Goal: Task Accomplishment & Management: Manage account settings

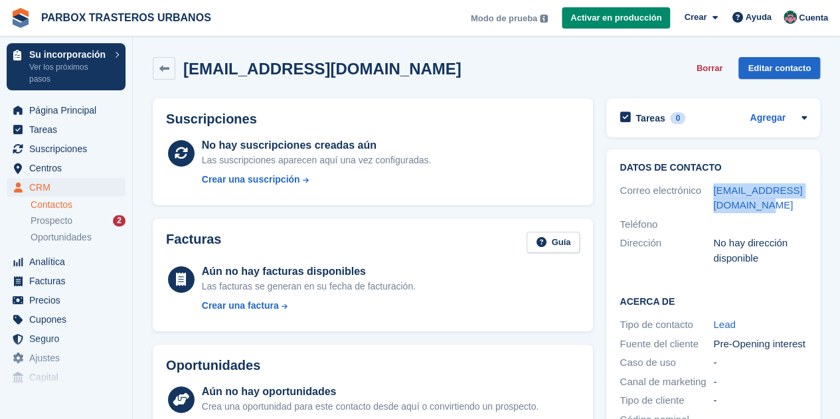
scroll to position [94, 0]
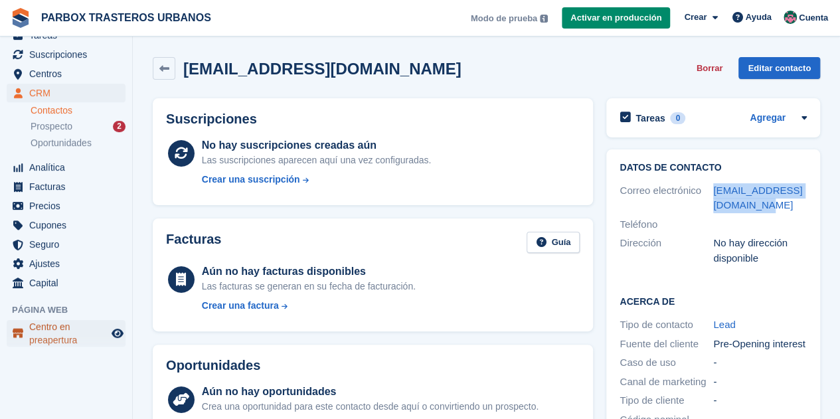
click at [64, 323] on span "Centro en preapertura" at bounding box center [69, 333] width 80 height 27
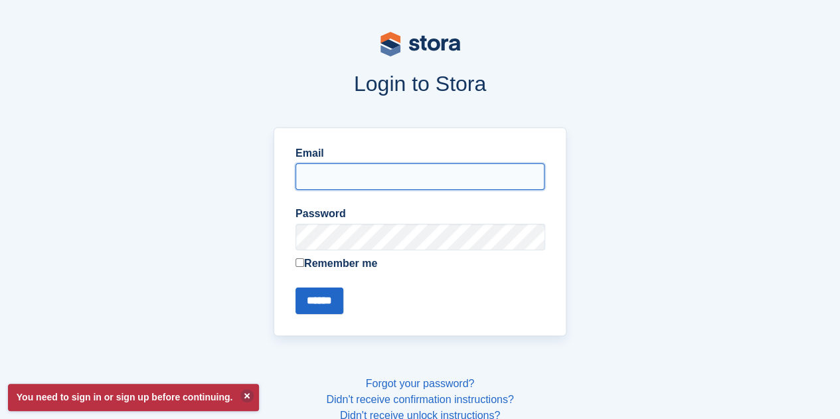
type input "**********"
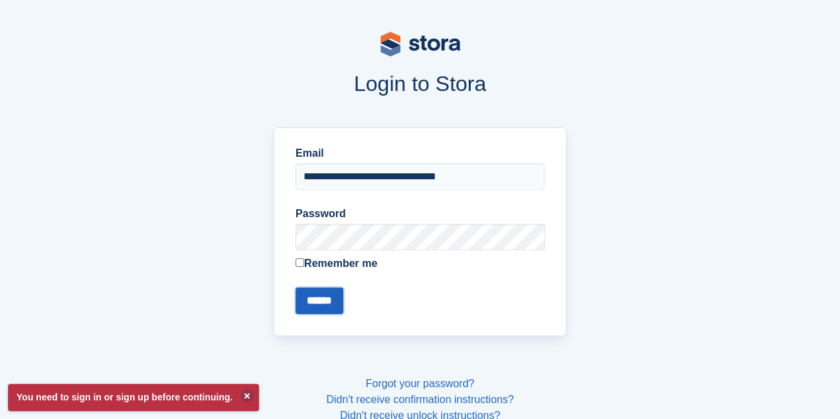
click at [331, 289] on input "******" at bounding box center [320, 301] width 48 height 27
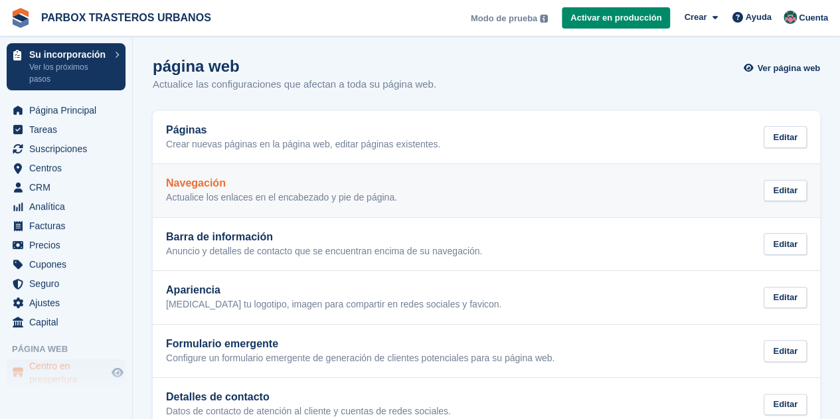
click at [256, 182] on h2 "Navegación" at bounding box center [281, 183] width 231 height 12
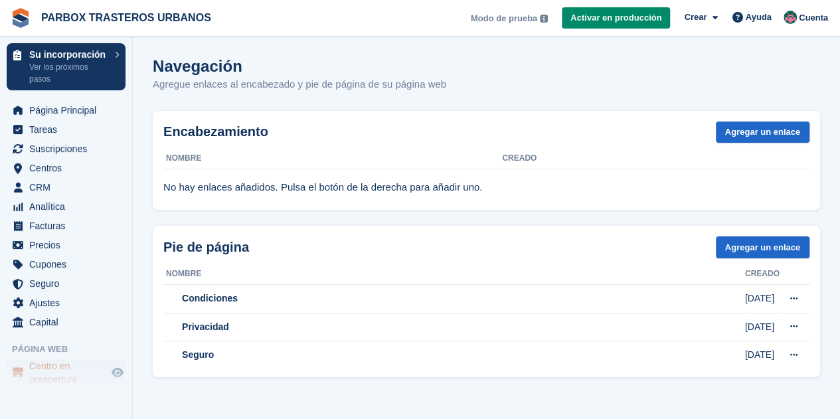
click at [33, 367] on span "Centro en preapertura" at bounding box center [69, 372] width 80 height 27
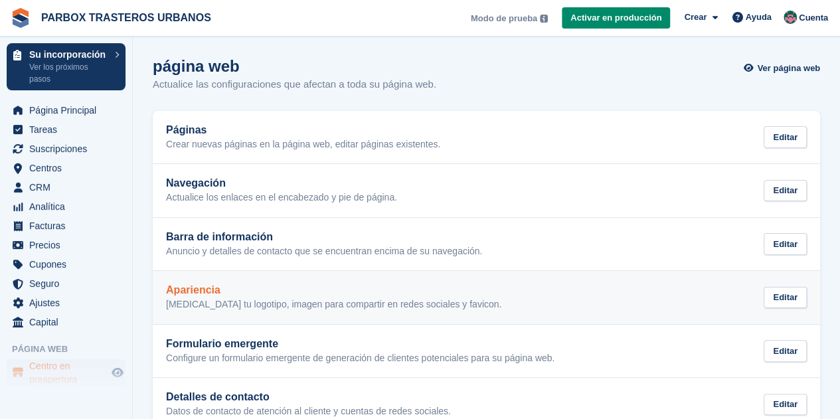
click at [252, 300] on p "[MEDICAL_DATA] tu logotipo, imagen para compartir en redes sociales y favicon." at bounding box center [333, 305] width 335 height 12
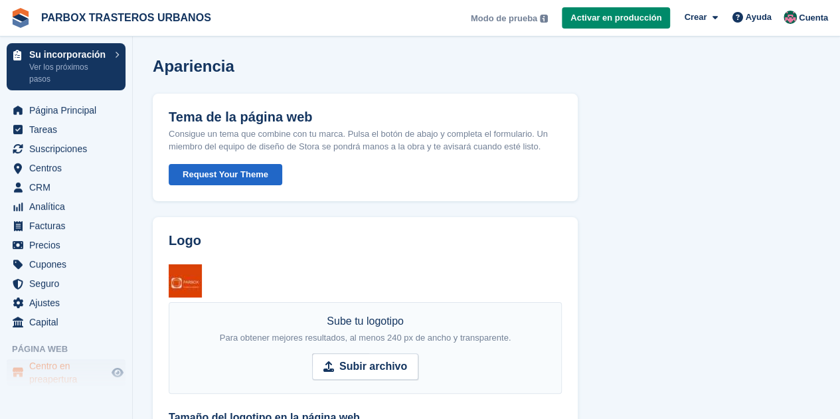
click at [190, 175] on button "Request Your Theme" at bounding box center [226, 175] width 114 height 22
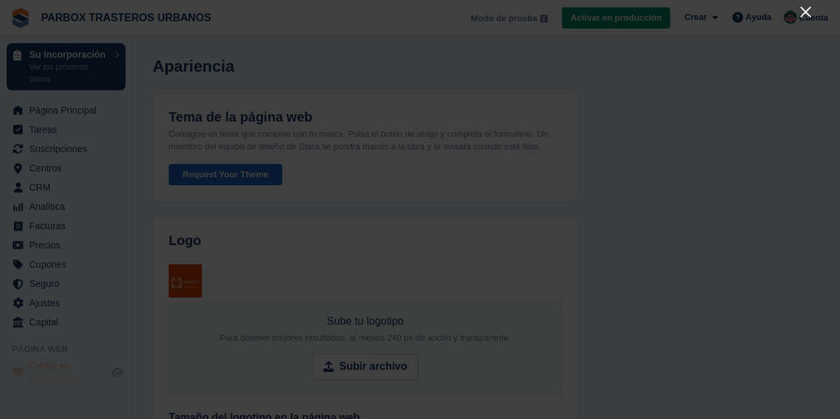
click at [803, 9] on icon "Close" at bounding box center [806, 12] width 16 height 16
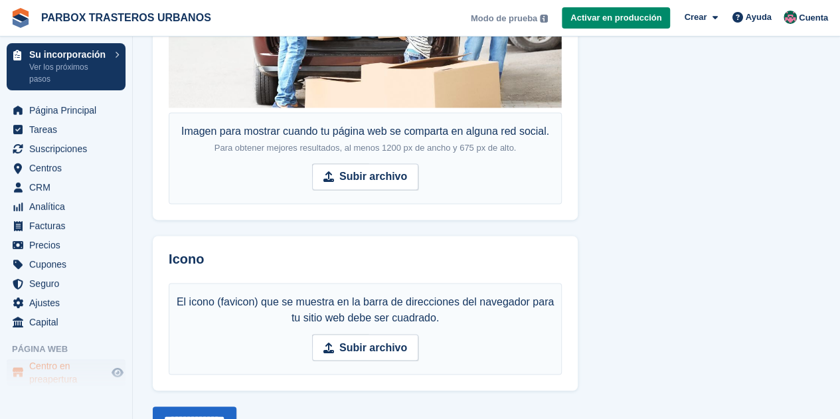
scroll to position [901, 0]
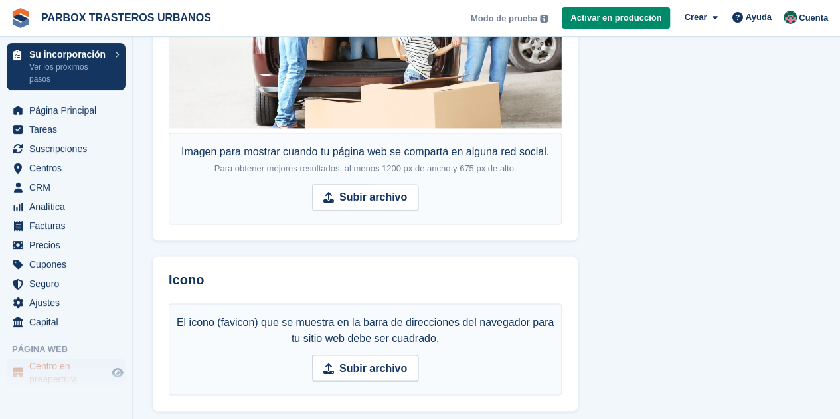
click at [13, 371] on span "menú" at bounding box center [18, 373] width 16 height 16
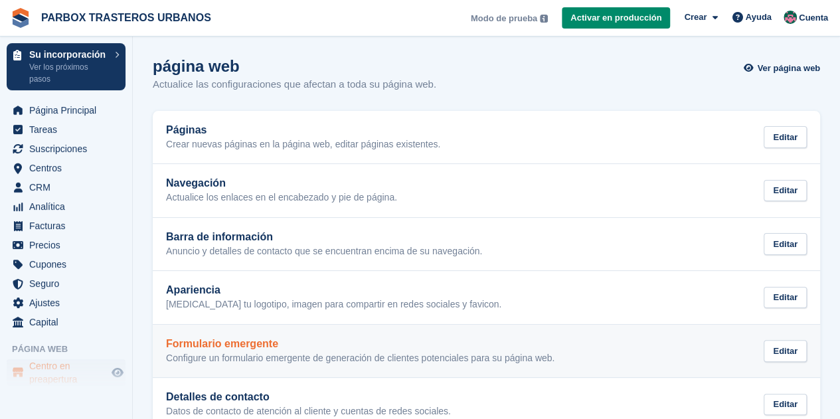
scroll to position [66, 0]
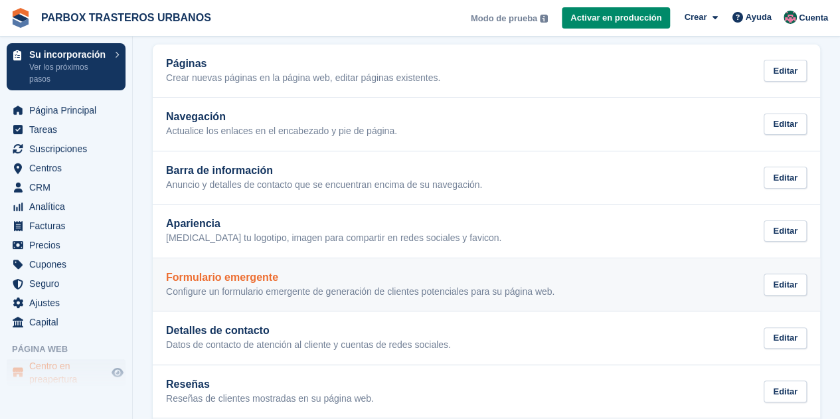
click at [248, 292] on p "Configure un formulario emergente de generación de clientes potenciales para su…" at bounding box center [360, 292] width 389 height 12
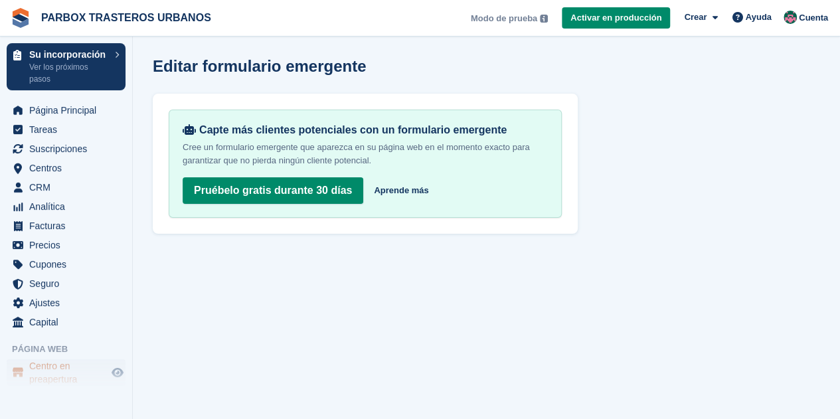
click at [53, 368] on span "Centro en preapertura" at bounding box center [69, 372] width 80 height 27
